Goal: Task Accomplishment & Management: Manage account settings

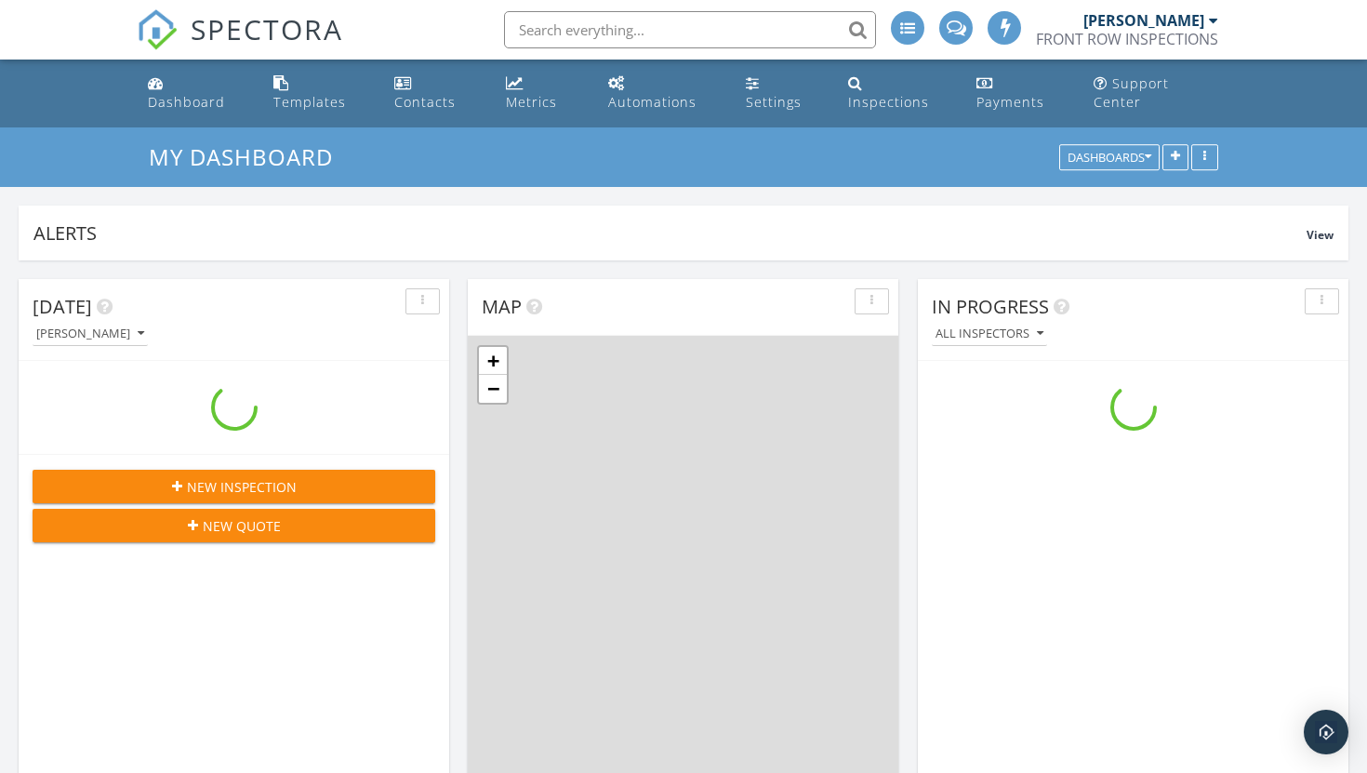
scroll to position [1694, 1368]
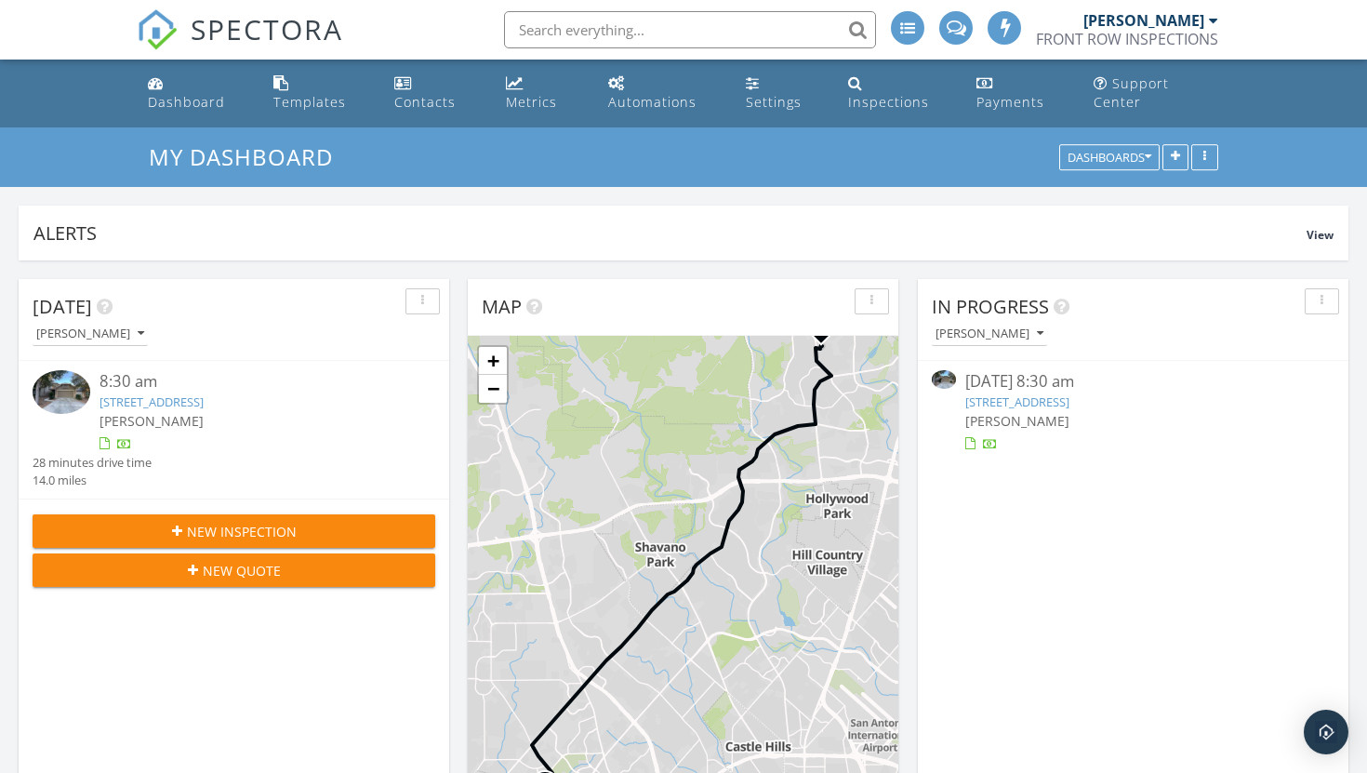
click at [1059, 393] on link "[STREET_ADDRESS]" at bounding box center [1018, 401] width 104 height 17
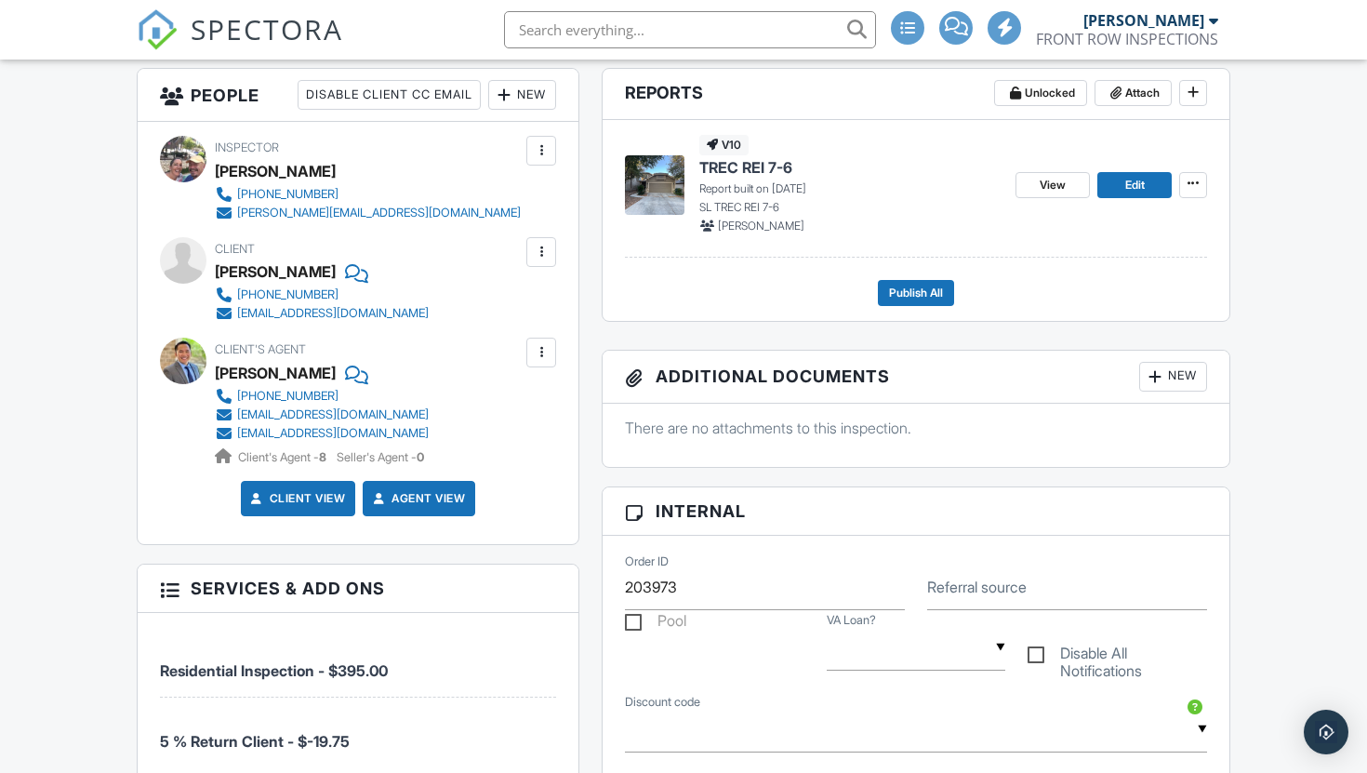
scroll to position [470, 0]
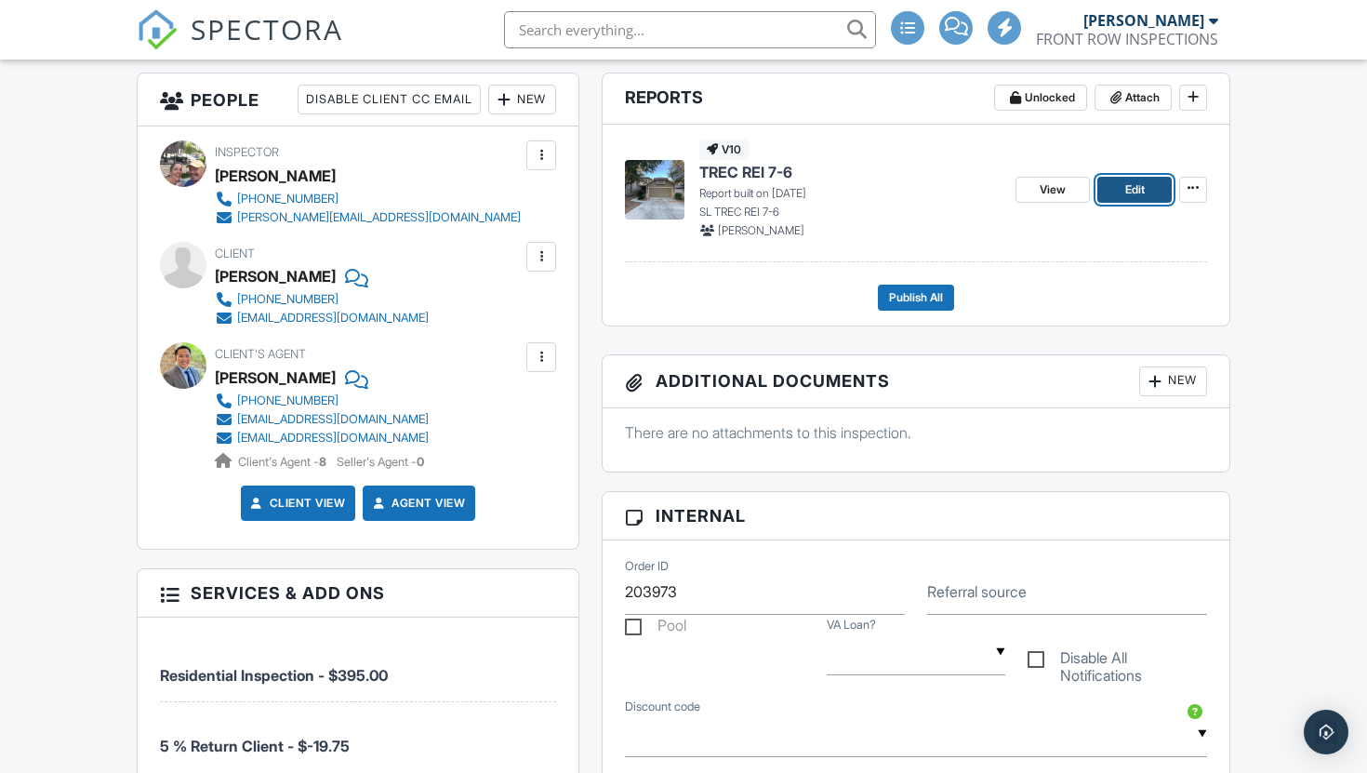
click at [1137, 199] on span "Edit" at bounding box center [1136, 189] width 20 height 19
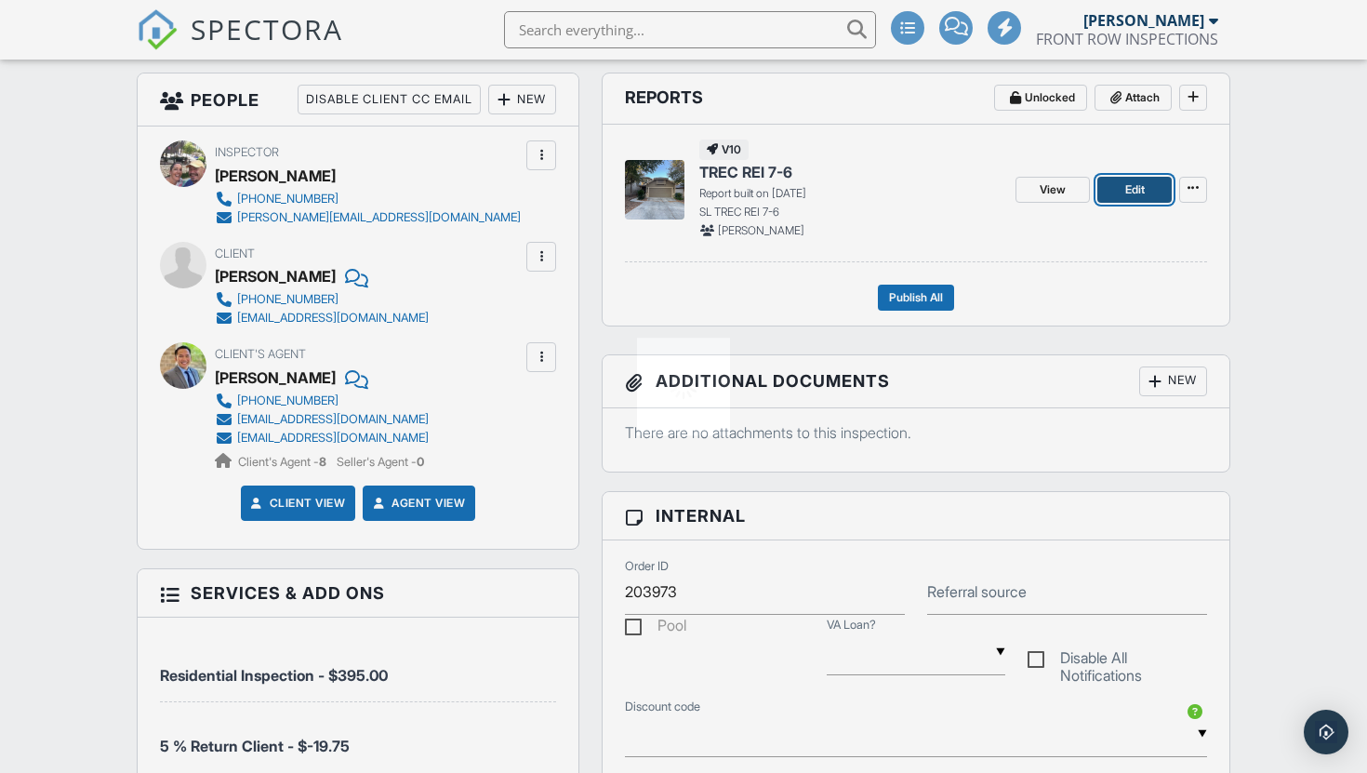
scroll to position [469, 0]
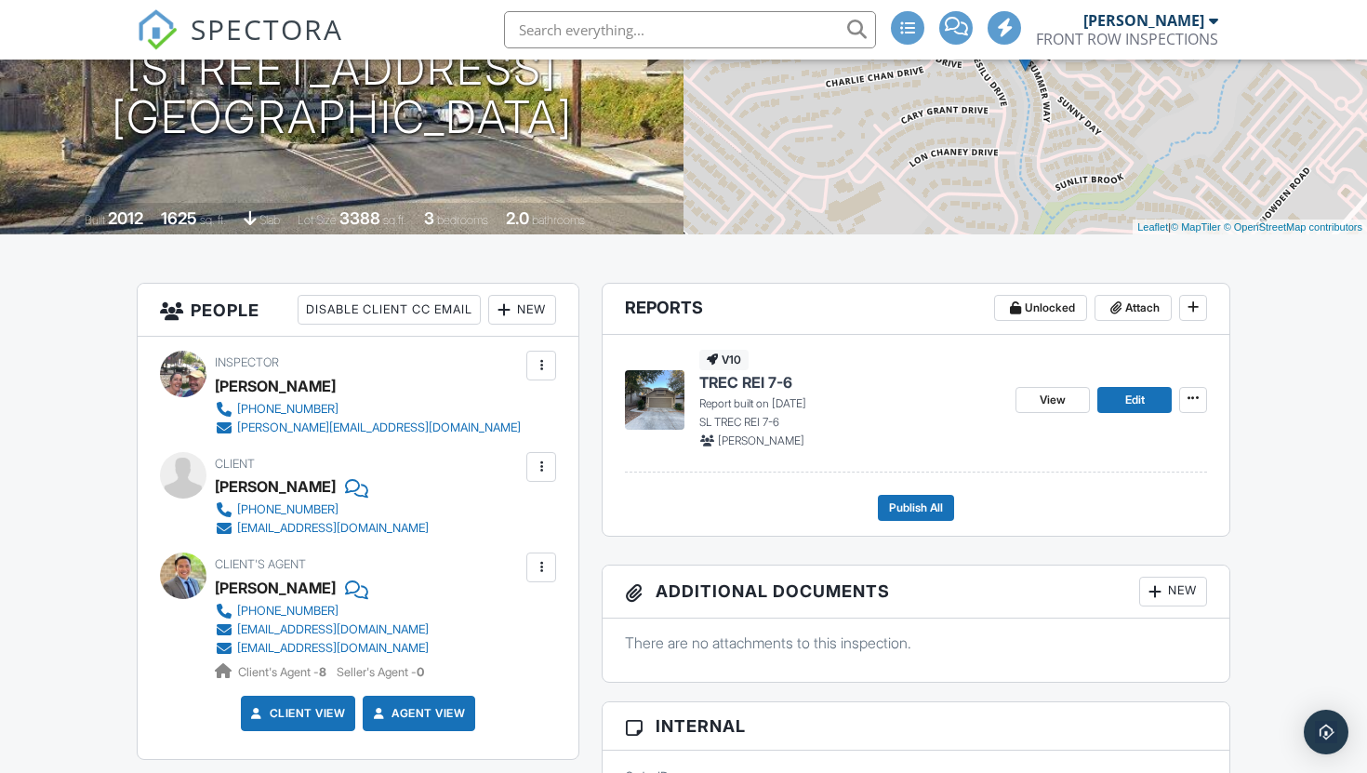
scroll to position [347, 0]
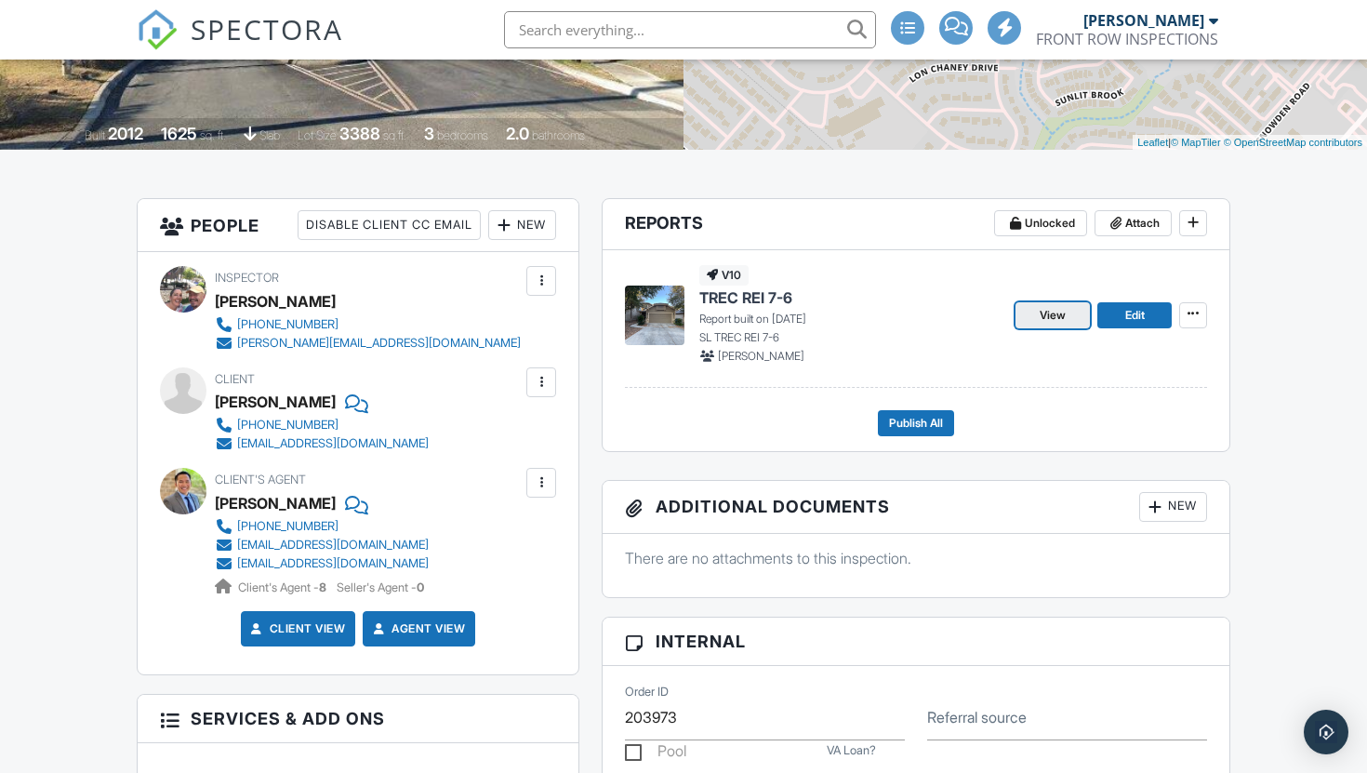
click at [1051, 325] on span "View" at bounding box center [1053, 315] width 26 height 19
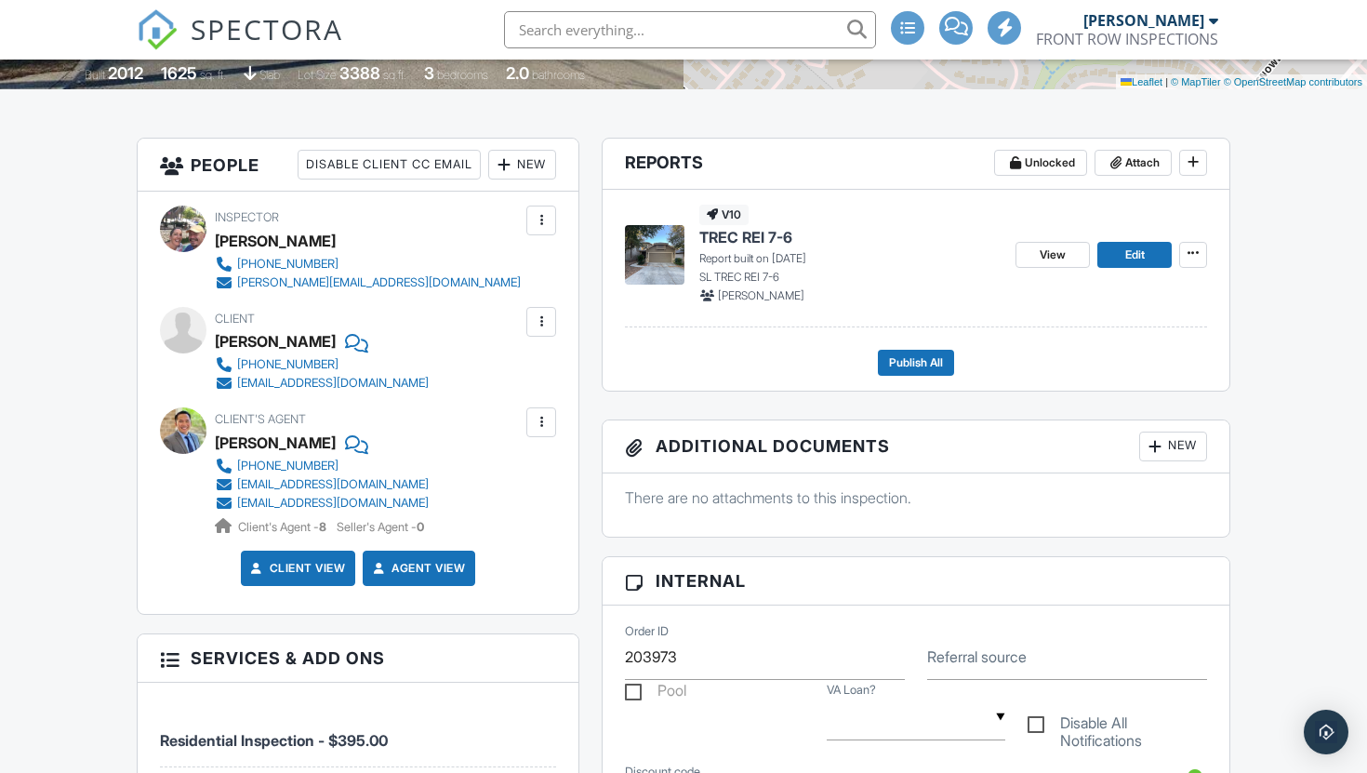
scroll to position [410, 0]
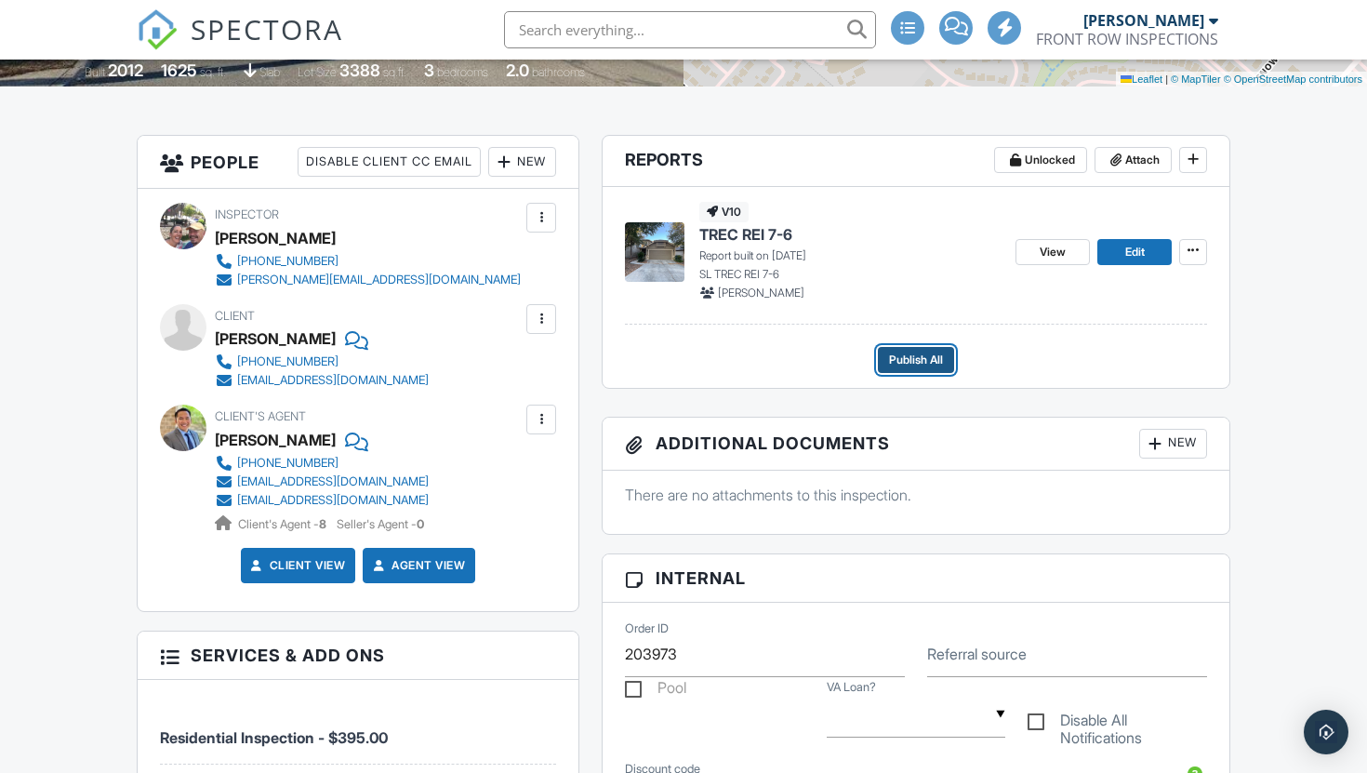
click at [919, 369] on span "Publish All" at bounding box center [916, 360] width 54 height 19
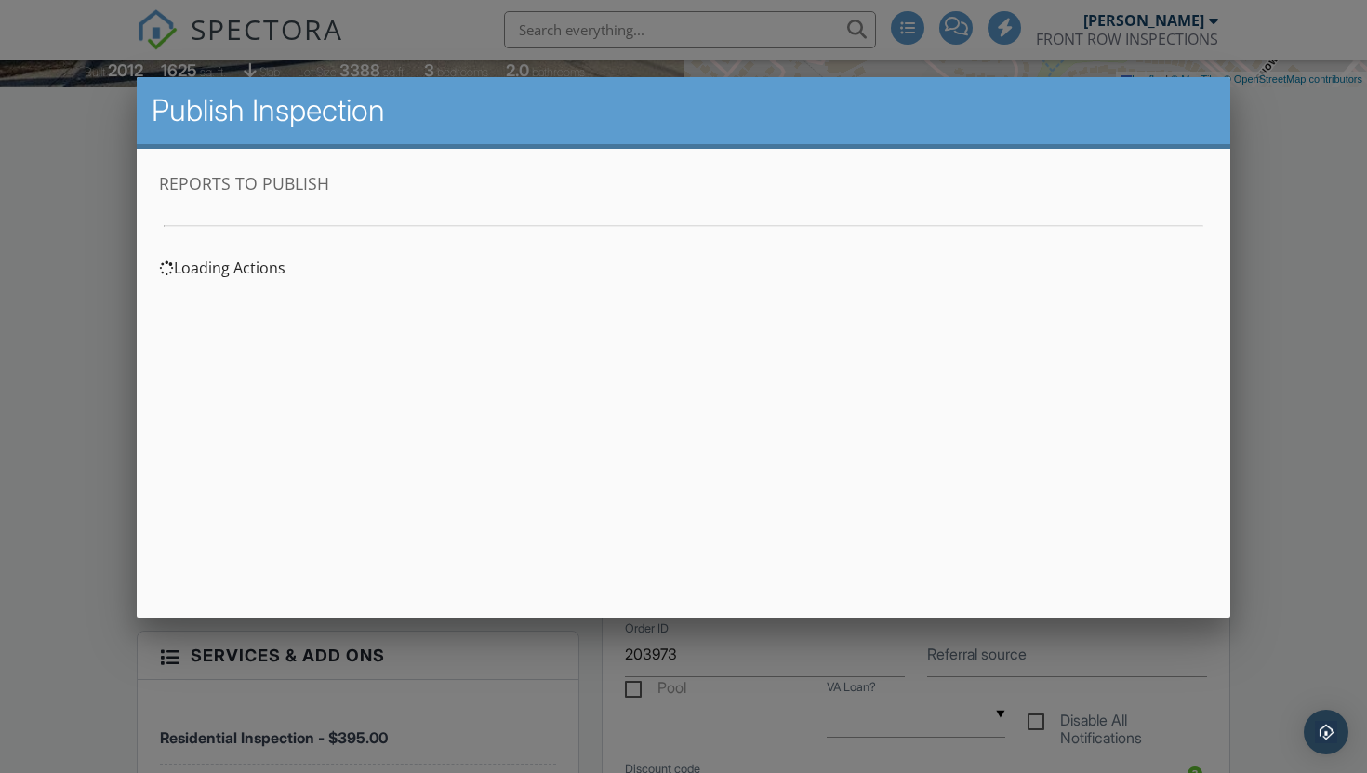
scroll to position [0, 0]
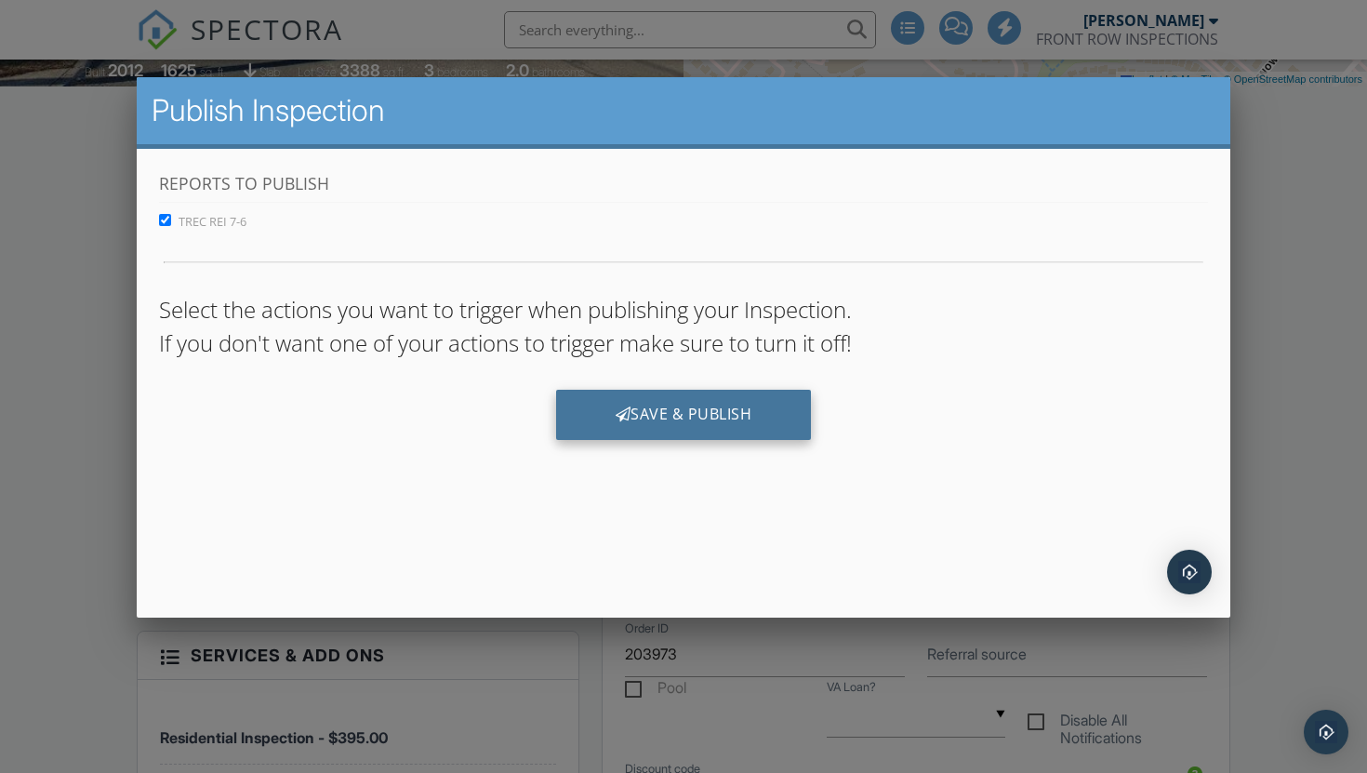
click at [749, 419] on div "Save & Publish" at bounding box center [684, 415] width 256 height 50
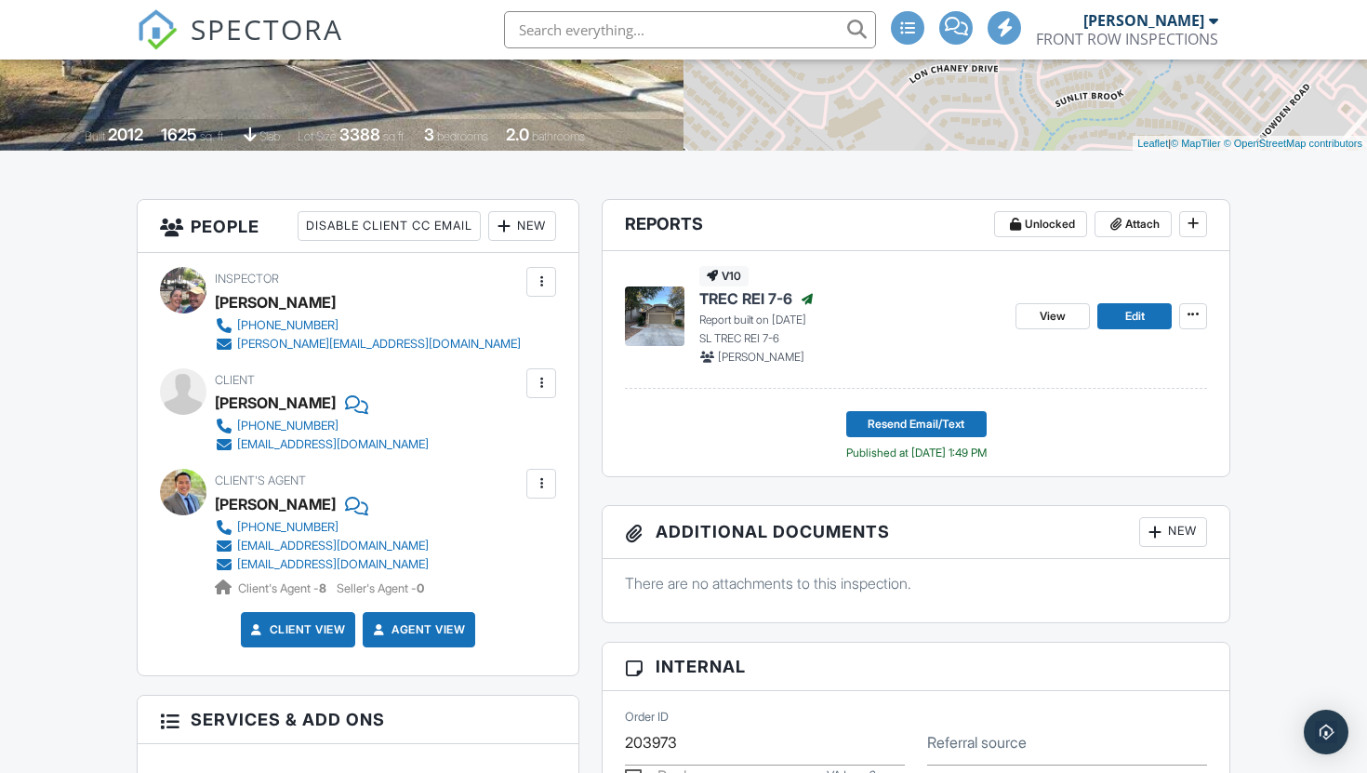
scroll to position [343, 0]
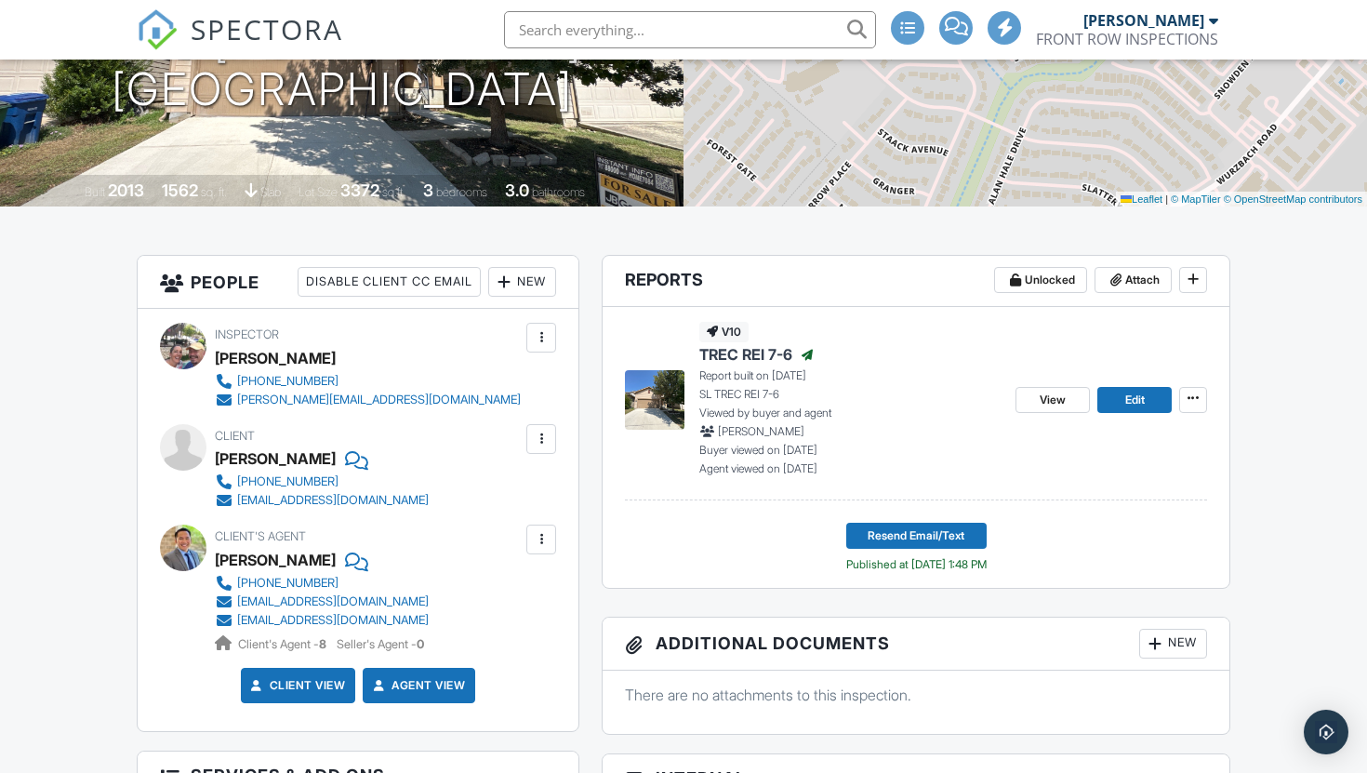
scroll to position [292, 0]
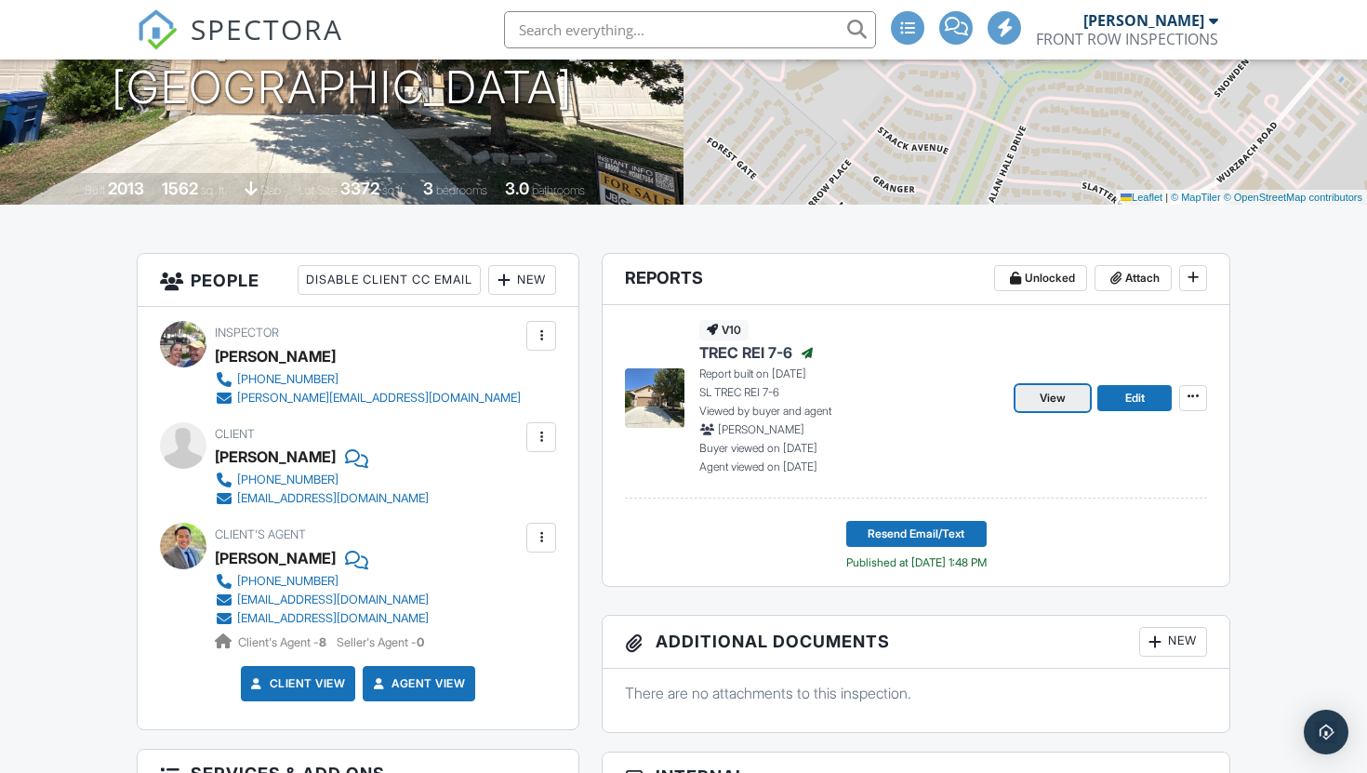
click at [1062, 407] on span "View" at bounding box center [1053, 398] width 26 height 19
